Goal: Find contact information: Find contact information

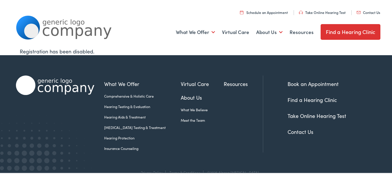
click at [301, 133] on link "Contact Us" at bounding box center [300, 130] width 26 height 7
